Goal: Transaction & Acquisition: Register for event/course

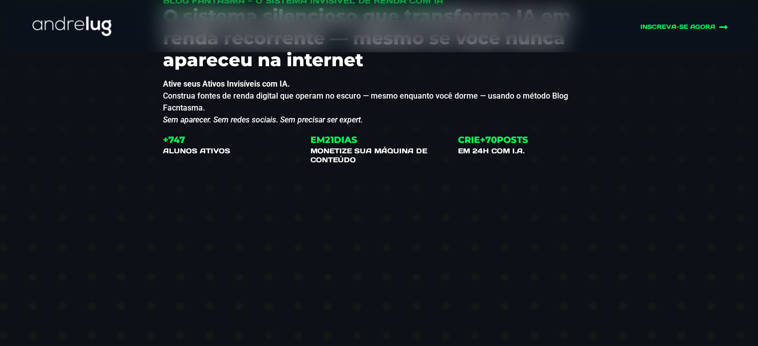
scroll to position [199, 0]
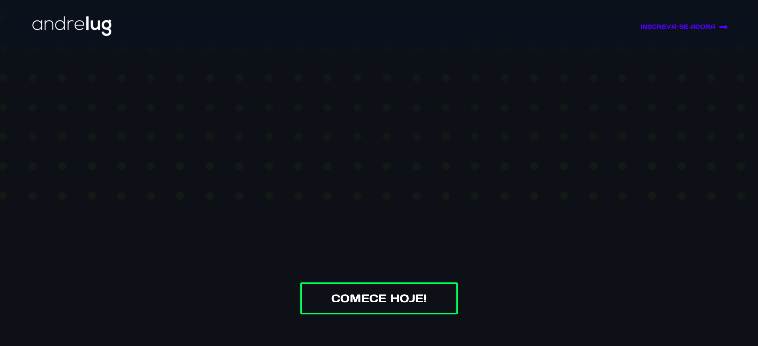
click at [662, 28] on link "INSCREVA-SE AGORA" at bounding box center [621, 26] width 213 height 9
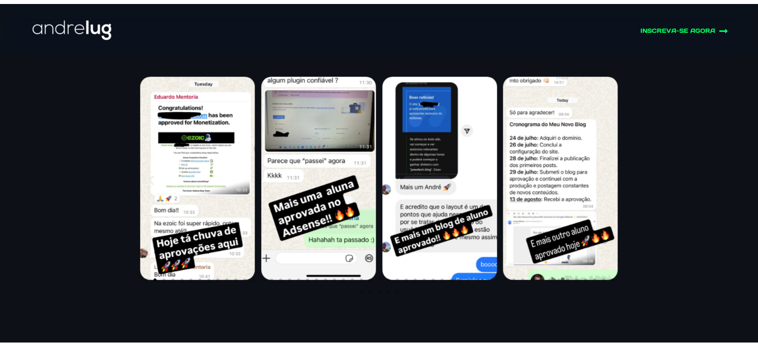
scroll to position [4951, 0]
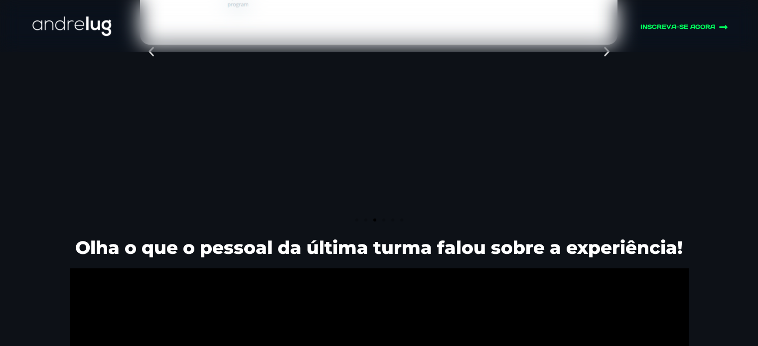
scroll to position [2991, 0]
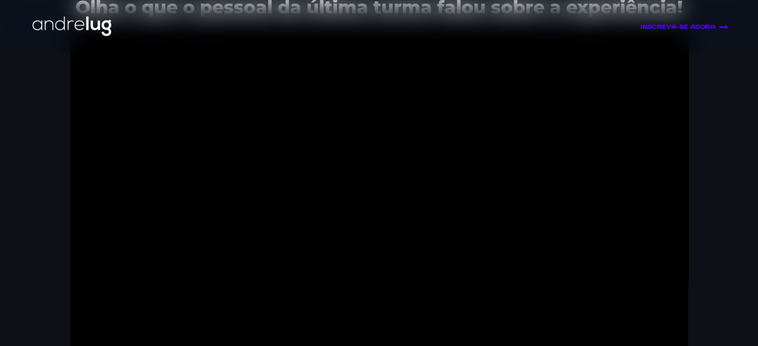
click at [674, 28] on link "INSCREVA-SE AGORA" at bounding box center [621, 26] width 213 height 9
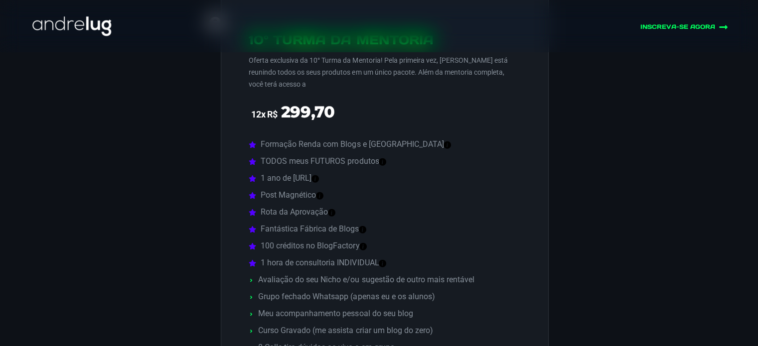
scroll to position [4172, 0]
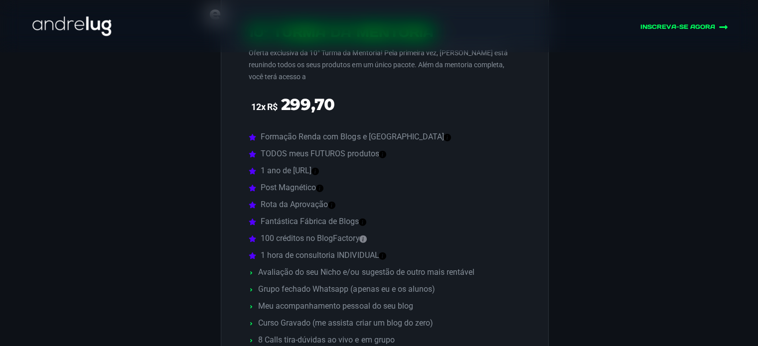
drag, startPoint x: 321, startPoint y: 220, endPoint x: 358, endPoint y: 217, distance: 38.0
click at [358, 233] on li "100 créditos no BlogFactory Automatize seu conteúdo com inteligência artificial." at bounding box center [380, 239] width 262 height 12
drag, startPoint x: 361, startPoint y: 216, endPoint x: 322, endPoint y: 218, distance: 39.4
click at [322, 233] on li "100 créditos no BlogFactory Automatize seu conteúdo com inteligência artificial." at bounding box center [380, 239] width 262 height 12
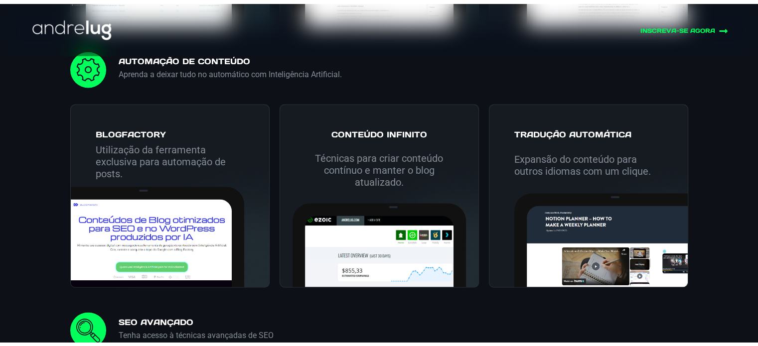
scroll to position [1795, 0]
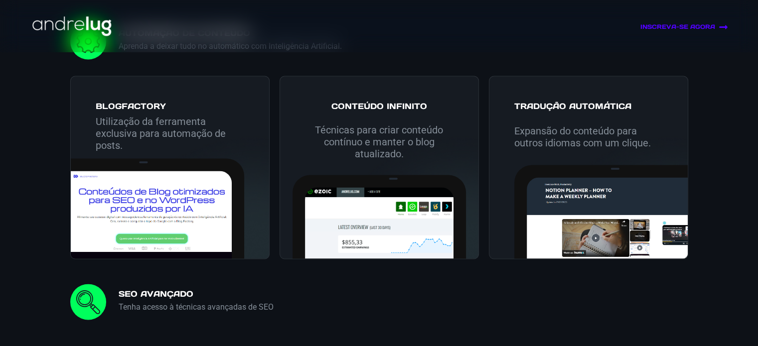
click at [650, 29] on link "INSCREVA-SE AGORA" at bounding box center [621, 26] width 213 height 9
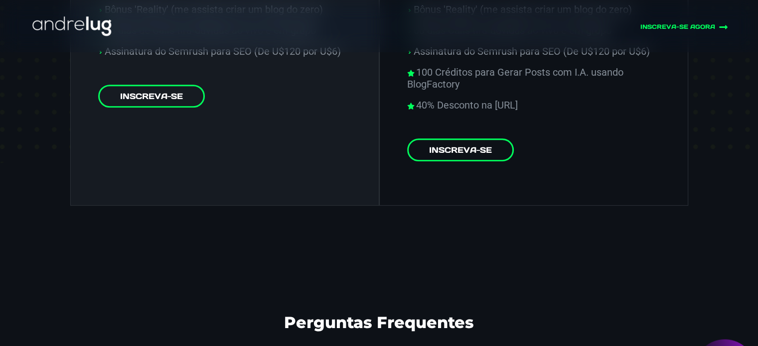
scroll to position [4404, 0]
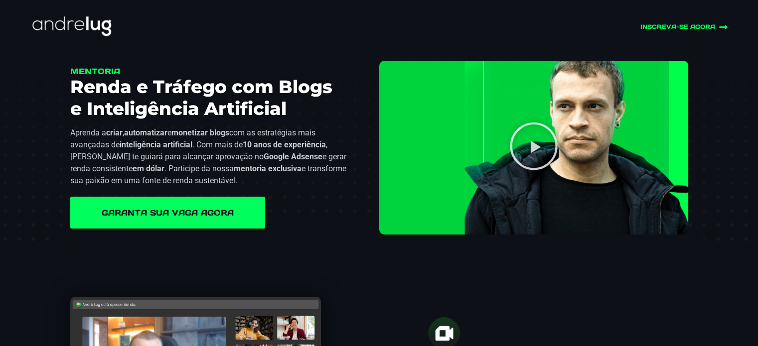
click at [199, 207] on link "Garanta sua vaga agora" at bounding box center [167, 213] width 195 height 32
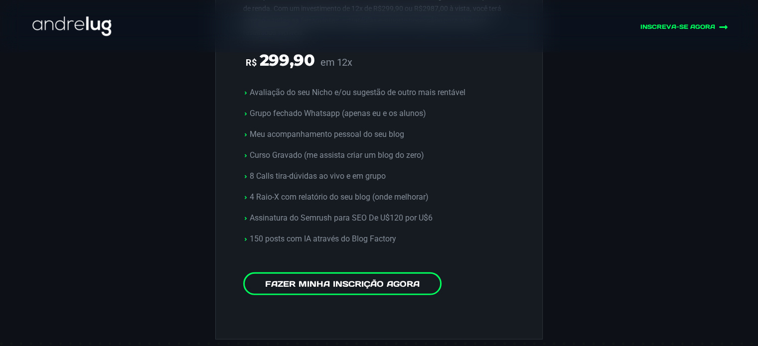
scroll to position [2736, 0]
